Goal: Task Accomplishment & Management: Manage account settings

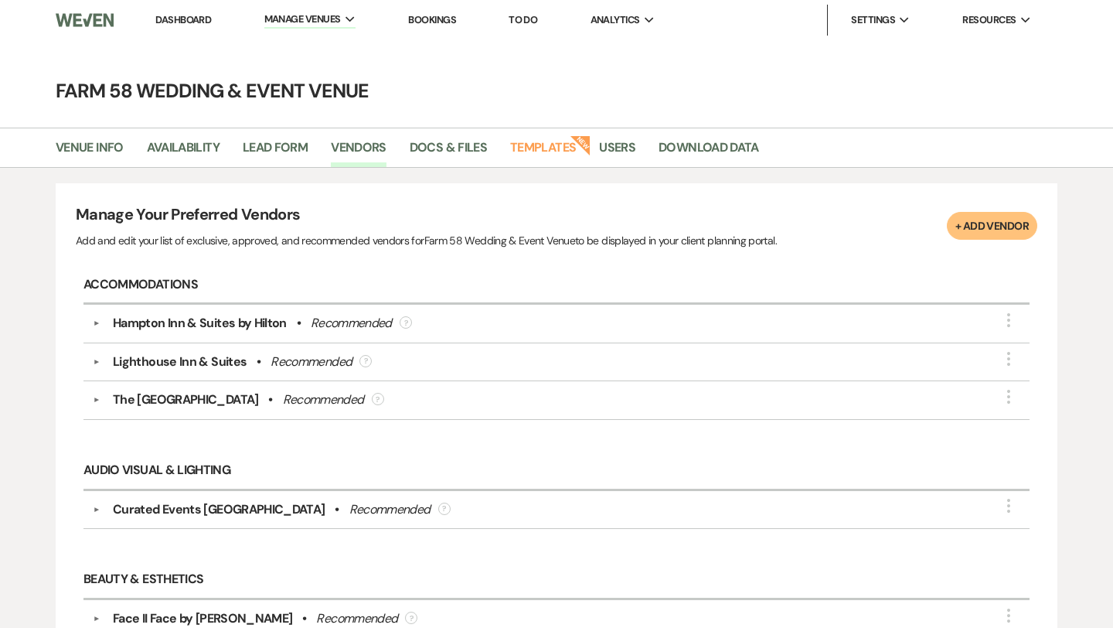
click at [199, 26] on li "Dashboard" at bounding box center [183, 20] width 71 height 31
click at [195, 24] on link "Dashboard" at bounding box center [183, 19] width 56 height 13
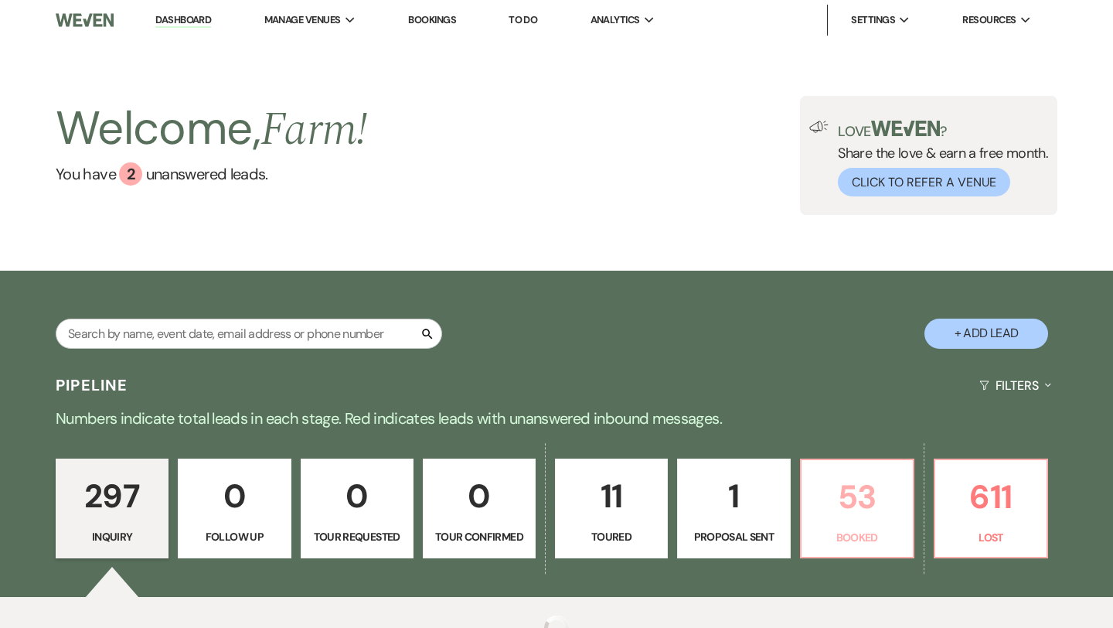
click at [834, 483] on p "53" at bounding box center [857, 497] width 93 height 52
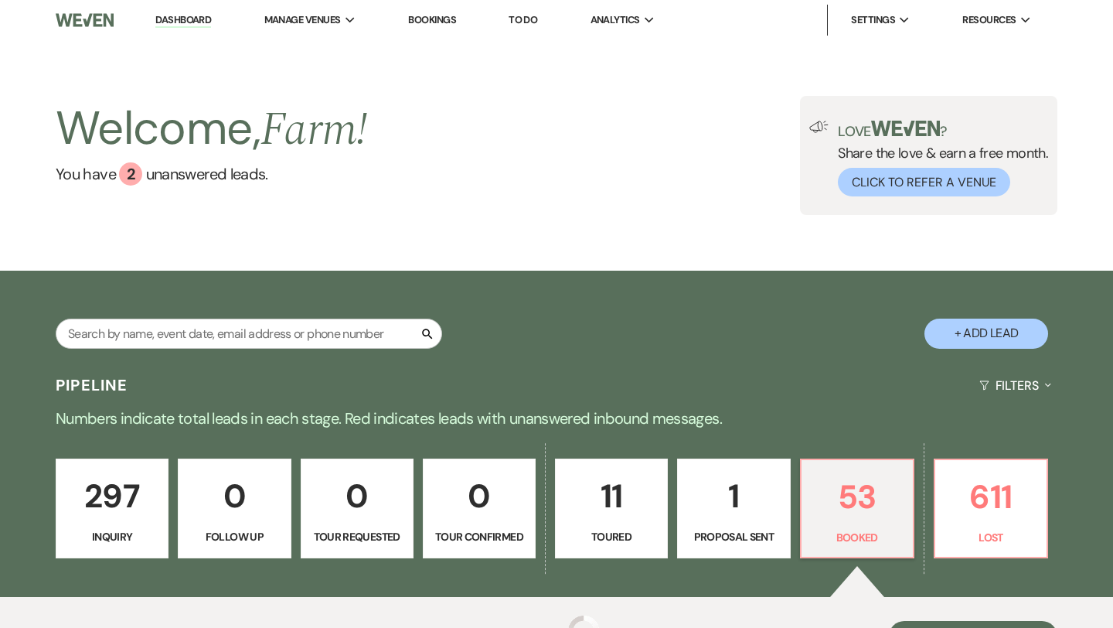
click at [834, 397] on div "Pipeline Filters Expand" at bounding box center [556, 385] width 1113 height 41
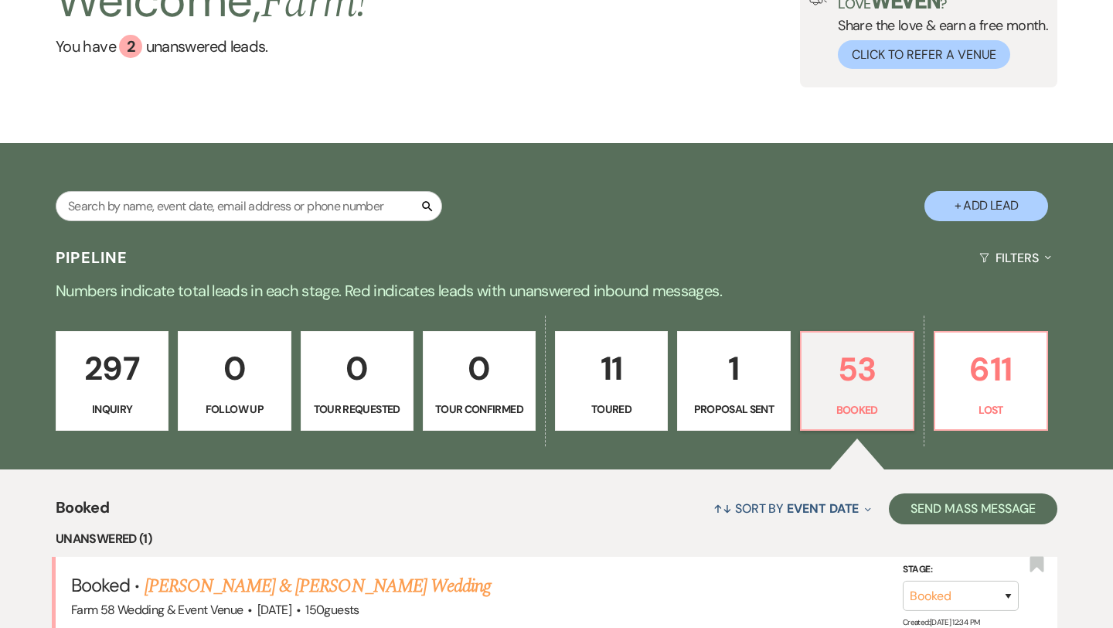
scroll to position [419, 0]
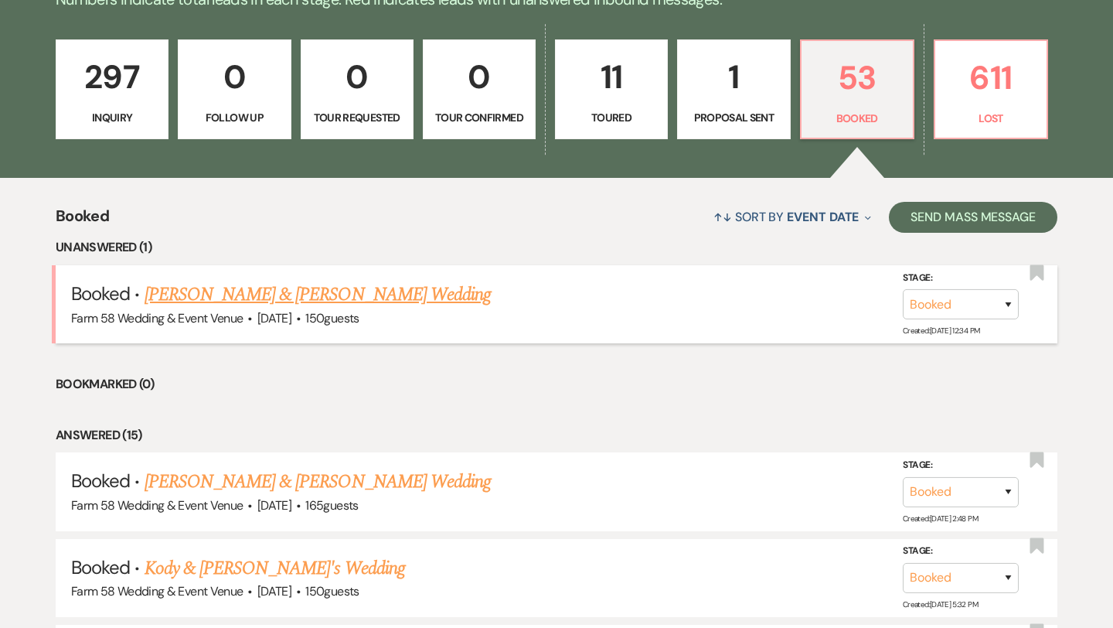
click at [397, 301] on link "[PERSON_NAME] & [PERSON_NAME] Wedding" at bounding box center [318, 295] width 346 height 28
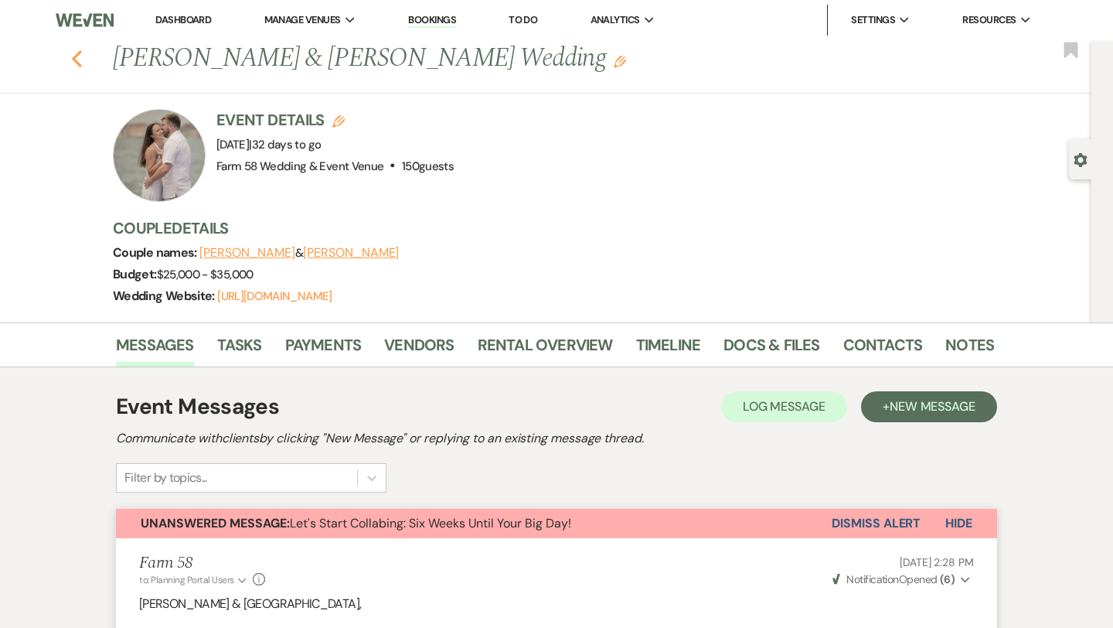
click at [80, 60] on icon "Previous" at bounding box center [77, 58] width 12 height 19
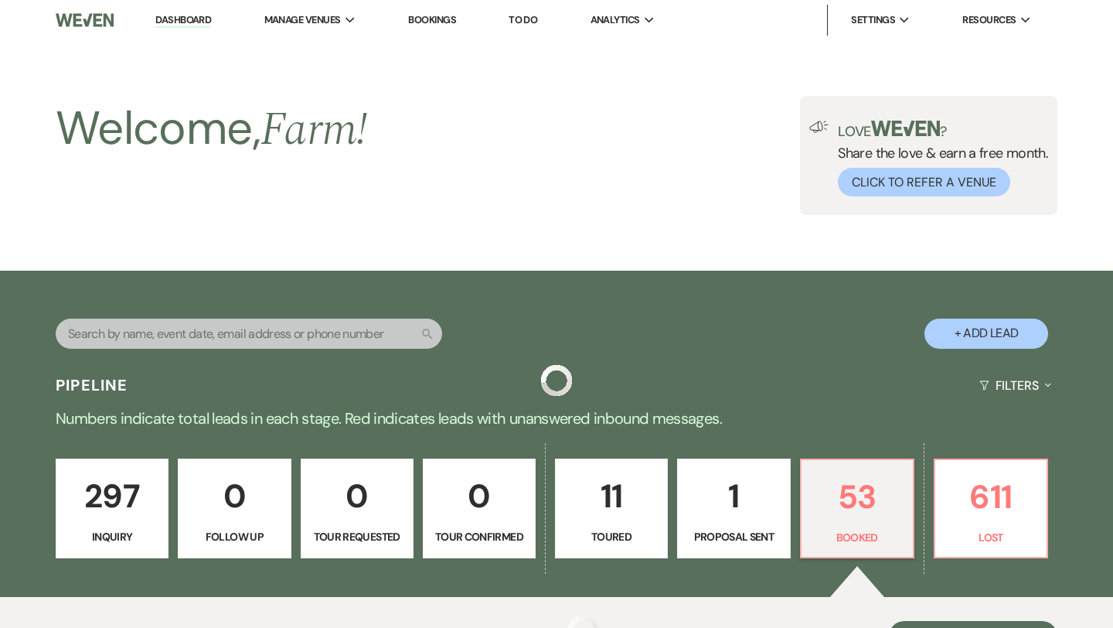
scroll to position [419, 0]
